Goal: Task Accomplishment & Management: Complete application form

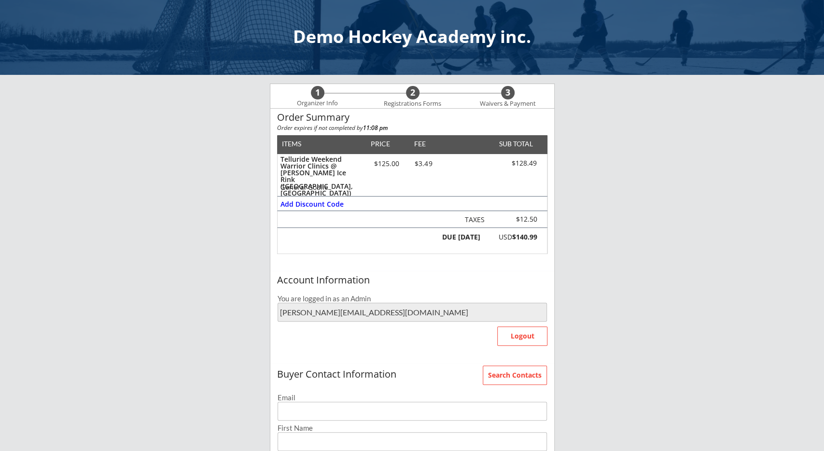
scroll to position [166, 0]
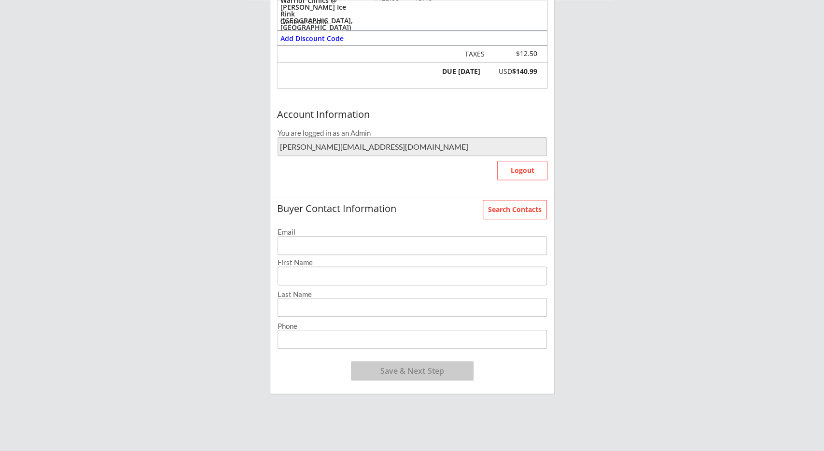
click at [450, 251] on input "email" at bounding box center [412, 245] width 269 height 19
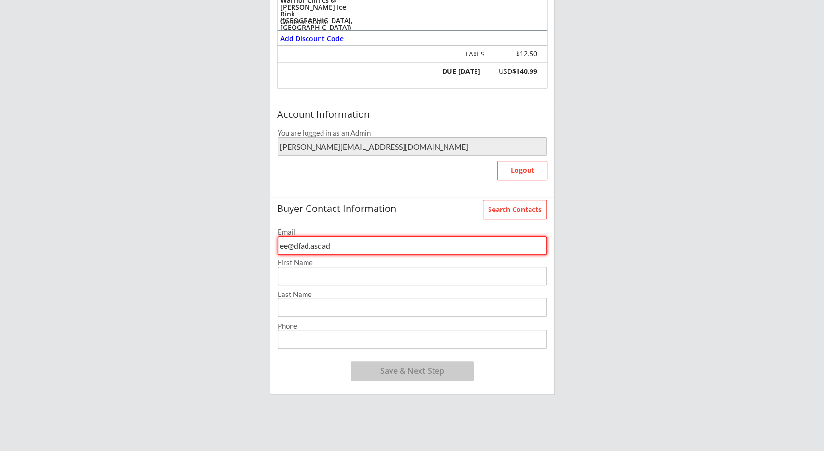
type input "ee@dfad.asdad"
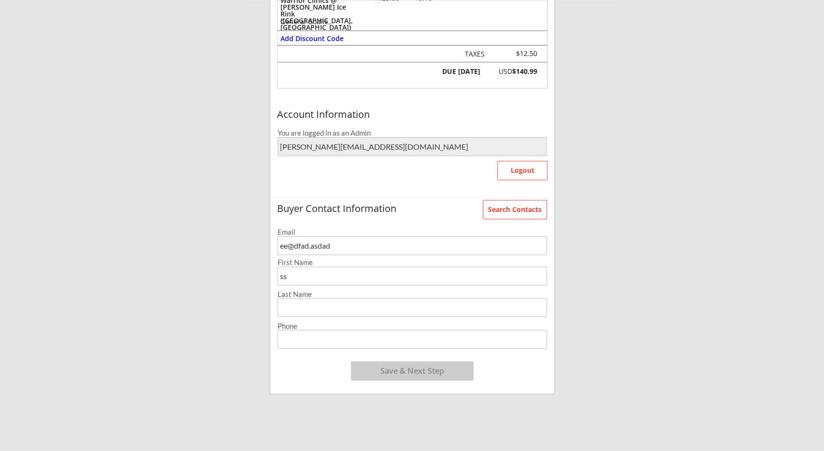
type input "ss"
type input "[PHONE_NUMBER]"
click at [422, 363] on button "Save & Next Step" at bounding box center [412, 370] width 123 height 19
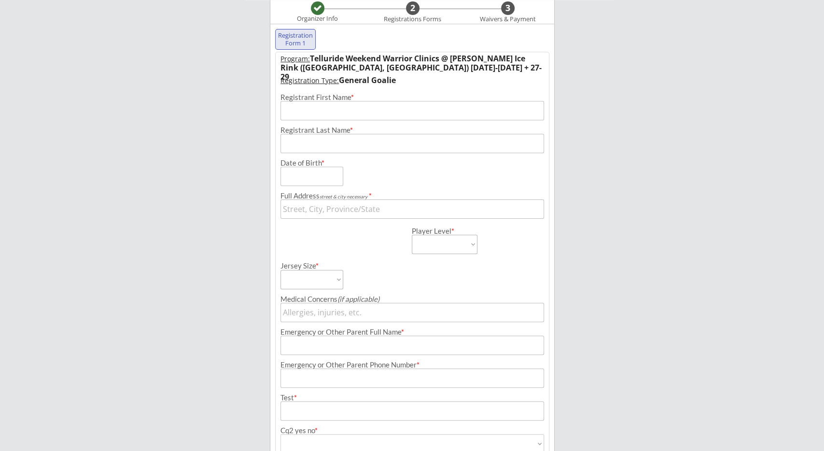
scroll to position [85, 0]
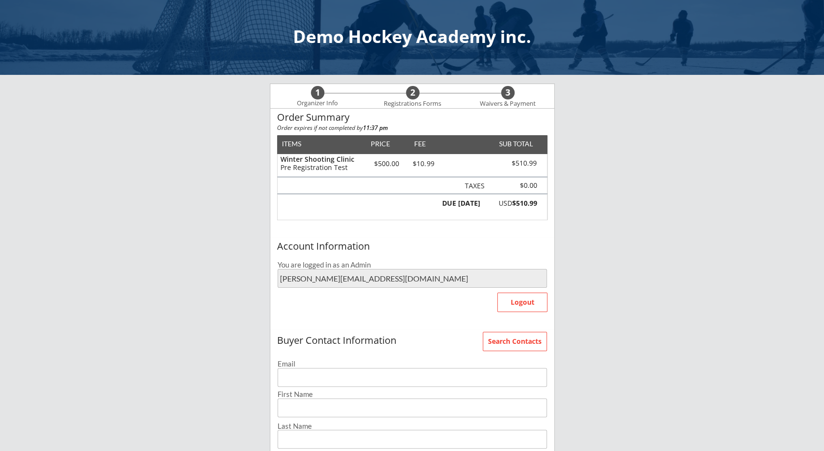
scroll to position [123, 0]
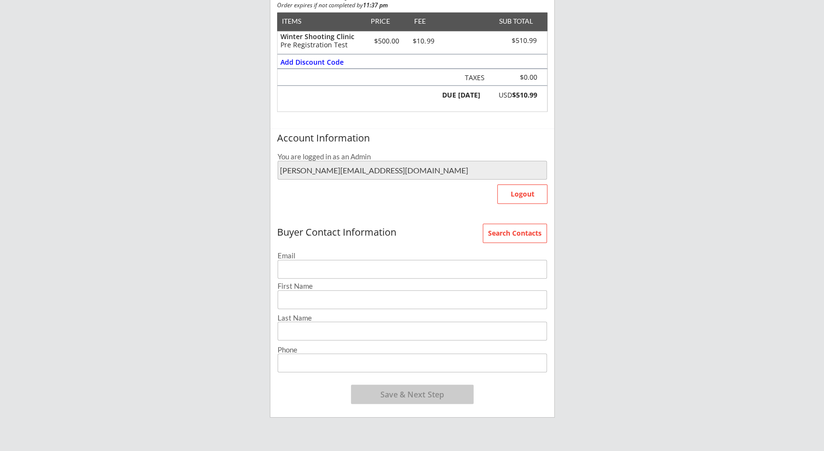
click at [339, 258] on div "Email" at bounding box center [412, 255] width 269 height 7
click at [337, 268] on input "email" at bounding box center [412, 269] width 269 height 19
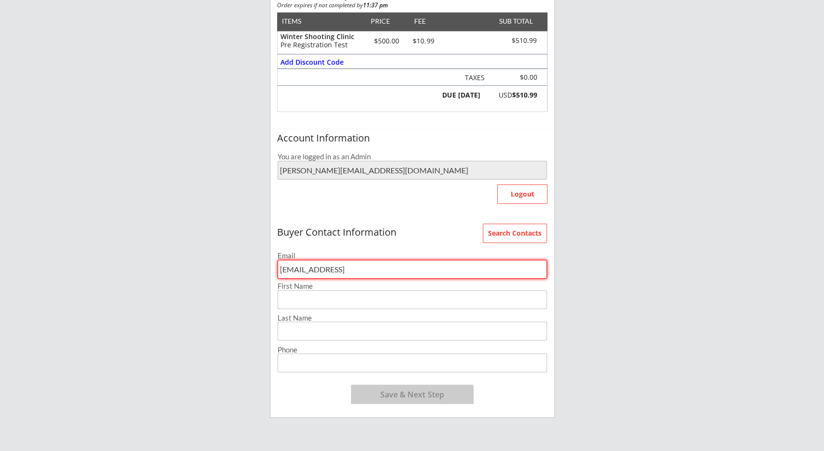
type input "test!@dd.dd"
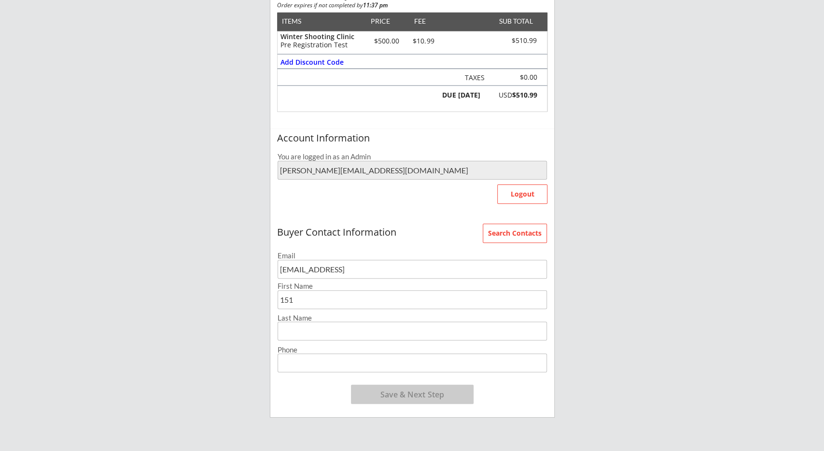
type input "151"
type input "51"
type input "(515) 515-1515"
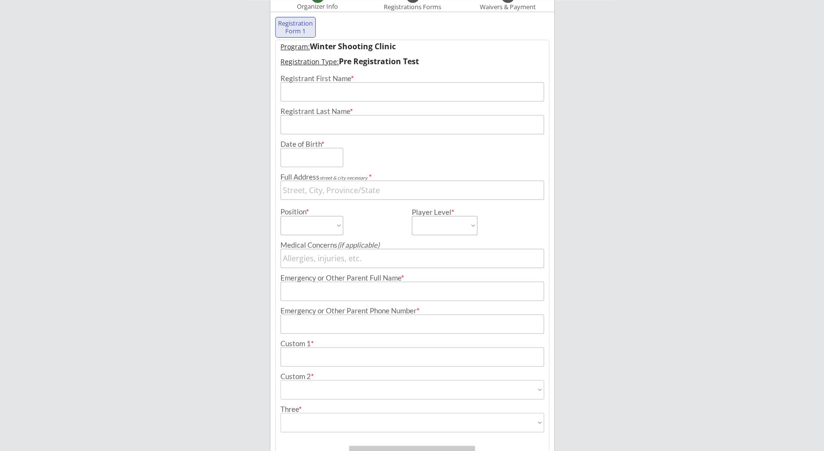
scroll to position [97, 0]
